Goal: Navigation & Orientation: Understand site structure

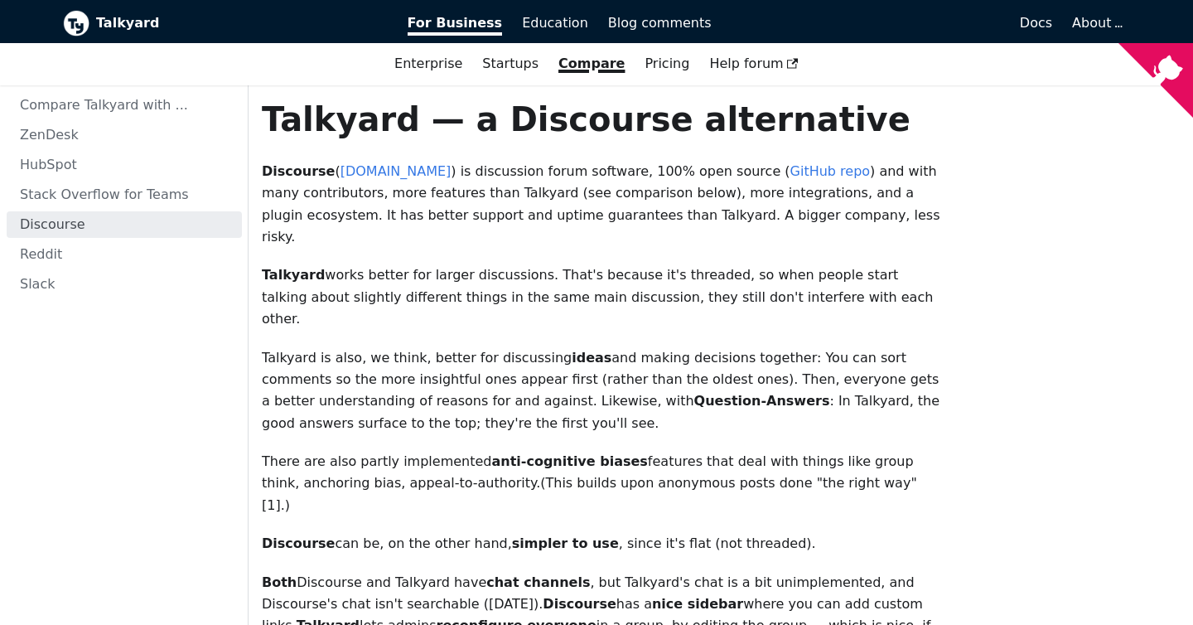
click at [126, 22] on b "Talkyard" at bounding box center [240, 23] width 288 height 22
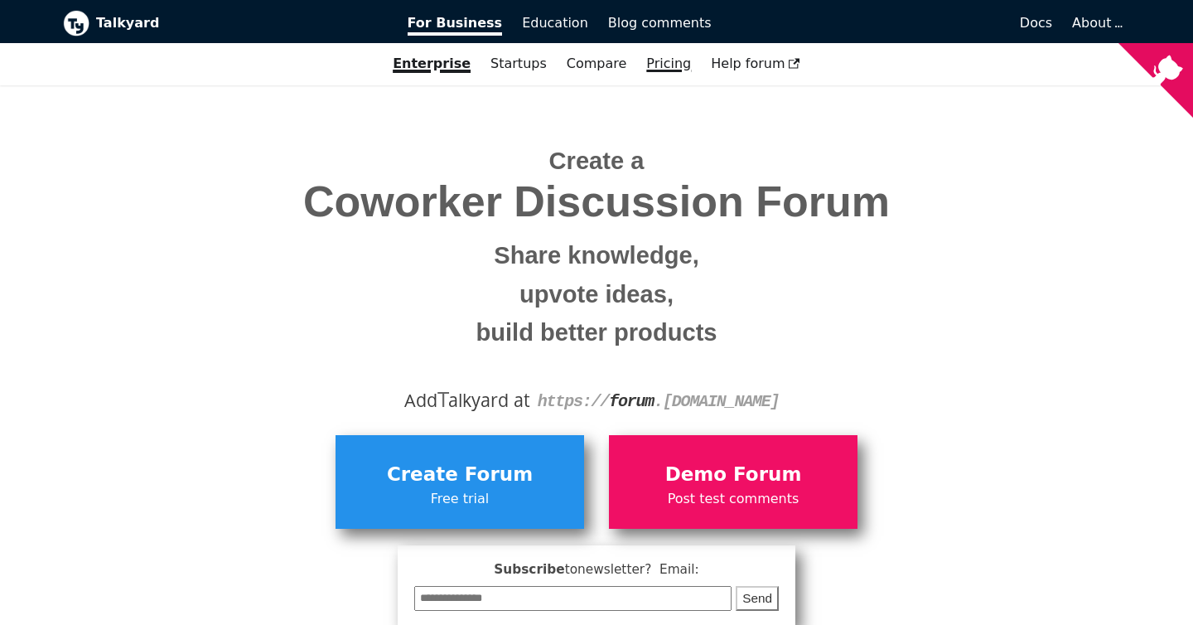
click at [658, 53] on link "Pricing" at bounding box center [668, 64] width 65 height 28
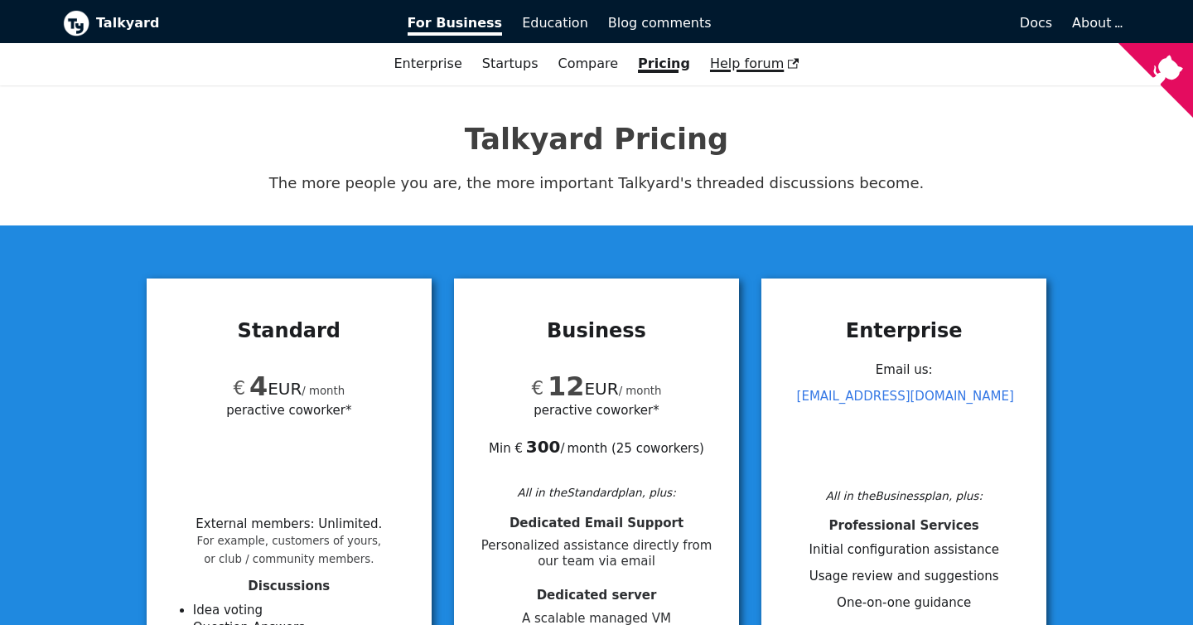
click at [731, 67] on span "Help forum" at bounding box center [754, 63] width 89 height 16
